Goal: Check status: Check status

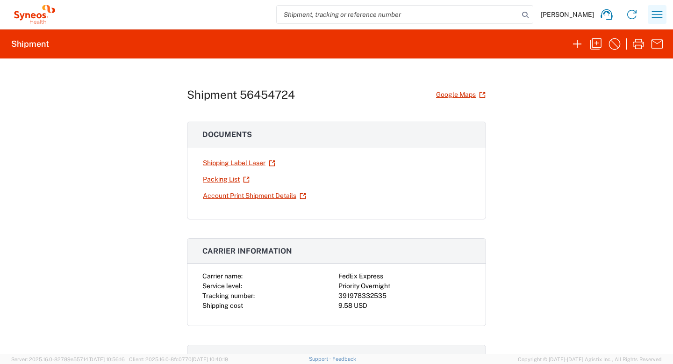
click at [655, 12] on icon "button" at bounding box center [657, 14] width 15 height 15
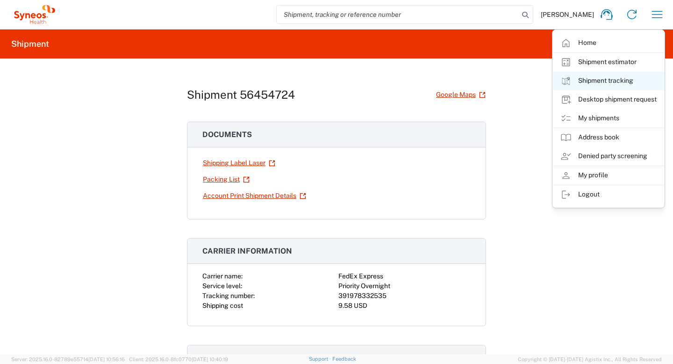
click at [601, 81] on link "Shipment tracking" at bounding box center [608, 81] width 111 height 19
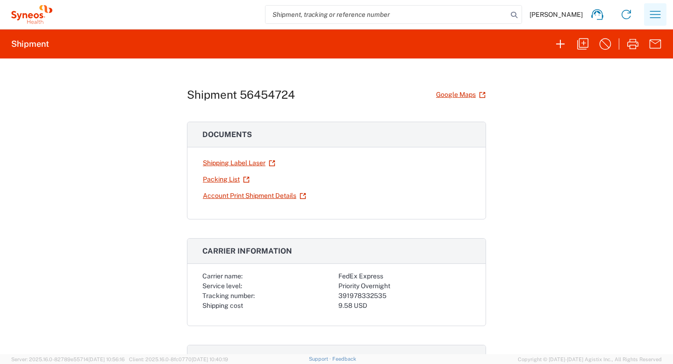
click at [653, 16] on icon "button" at bounding box center [655, 14] width 15 height 15
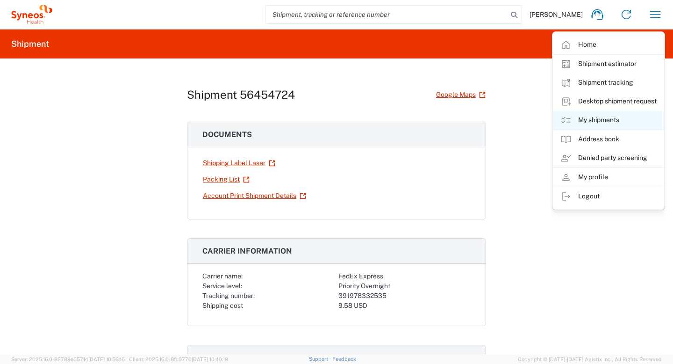
click at [598, 120] on link "My shipments" at bounding box center [608, 120] width 111 height 19
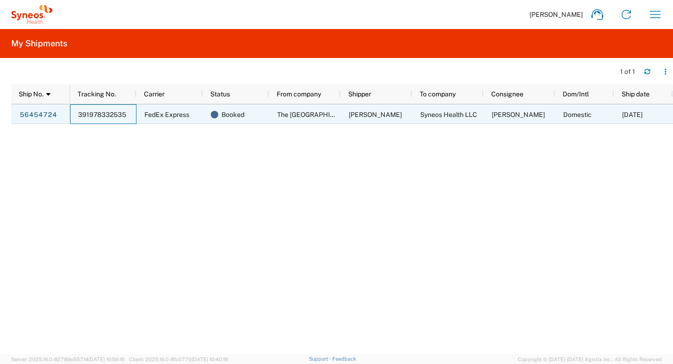
click at [93, 117] on span "391978332535" at bounding box center [102, 114] width 48 height 7
click at [623, 114] on span "[DATE]" at bounding box center [632, 114] width 21 height 7
click at [38, 115] on link "56454724" at bounding box center [38, 114] width 38 height 15
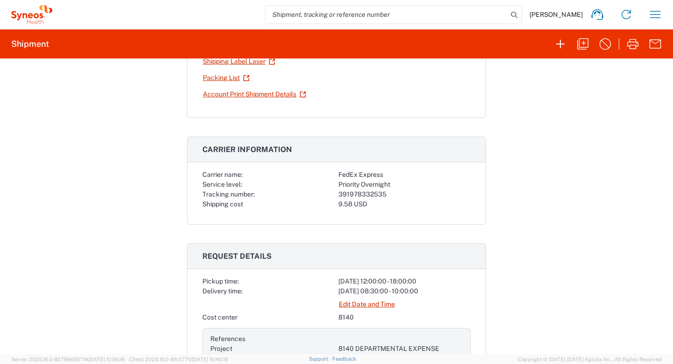
scroll to position [102, 0]
click at [359, 305] on link "Edit Date and Time" at bounding box center [366, 303] width 57 height 16
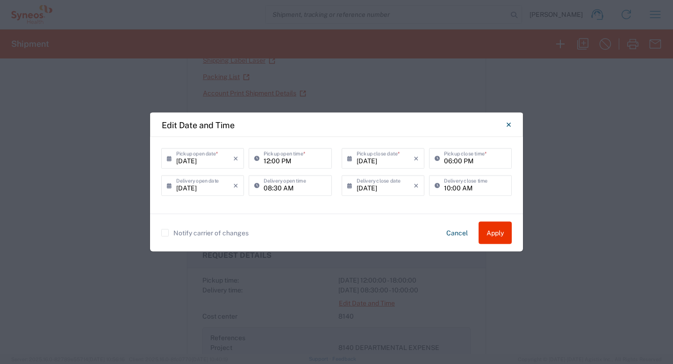
click at [164, 231] on label "Notify carrier of changes" at bounding box center [204, 232] width 87 height 7
click at [165, 233] on input "Notify carrier of changes" at bounding box center [165, 233] width 0 height 0
click at [458, 233] on button "Cancel" at bounding box center [457, 233] width 36 height 22
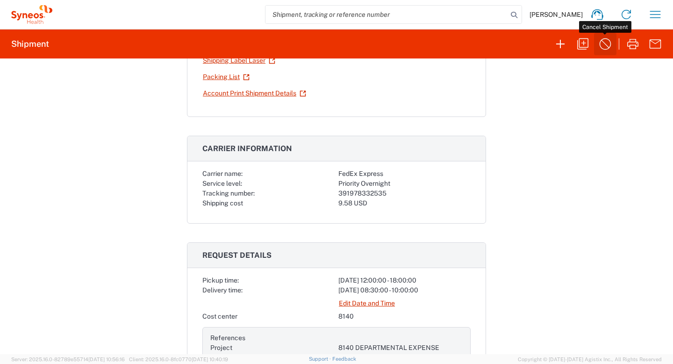
click at [602, 49] on icon "button" at bounding box center [605, 43] width 15 height 15
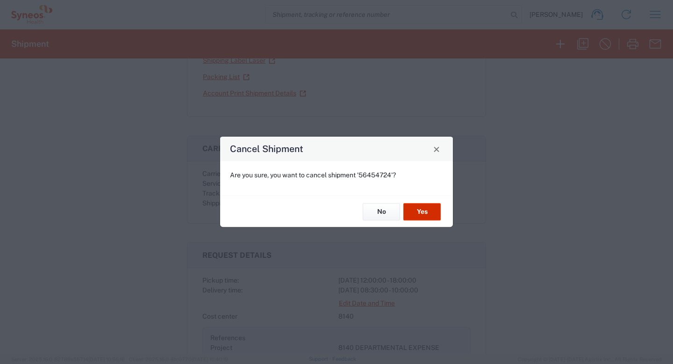
click at [419, 208] on button "Yes" at bounding box center [421, 211] width 37 height 17
